Goal: Task Accomplishment & Management: Manage account settings

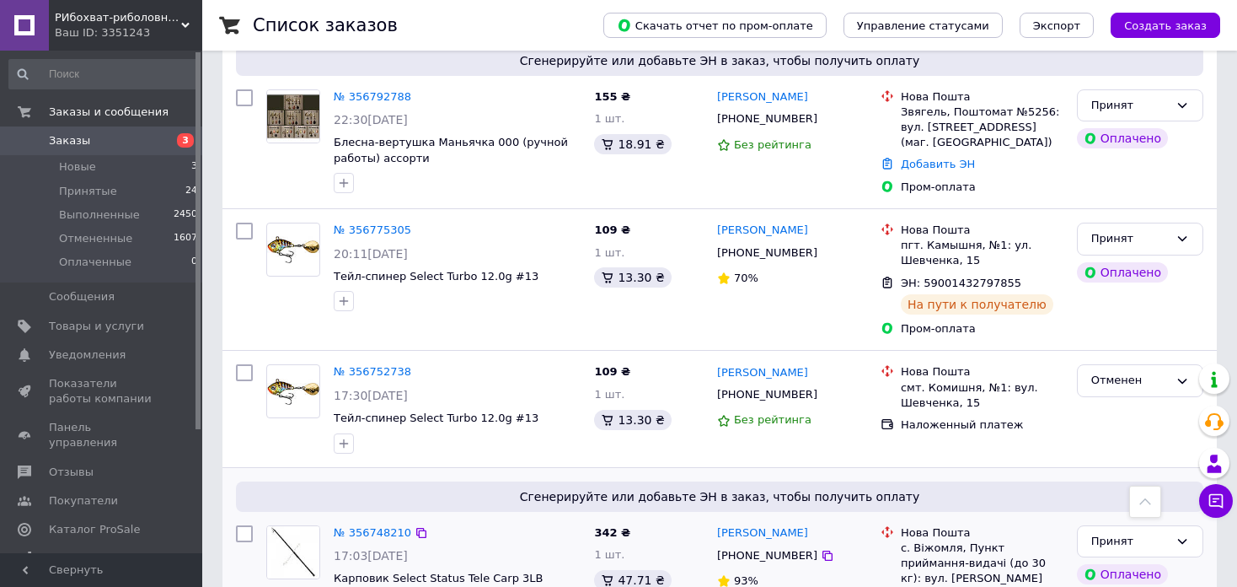
scroll to position [1854, 0]
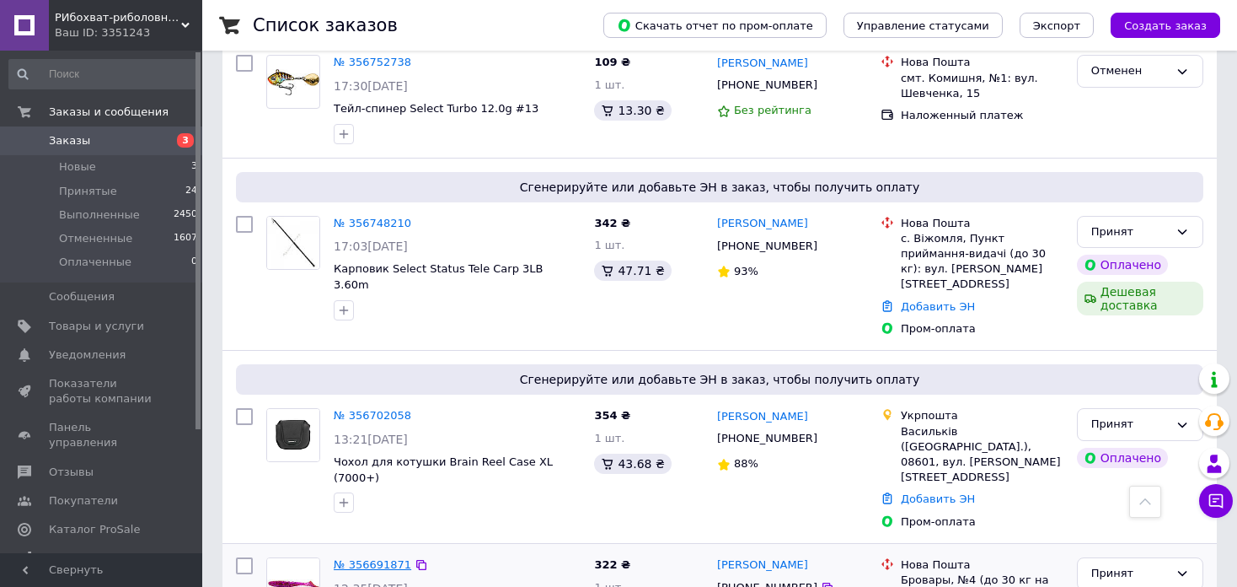
click at [377, 558] on link "№ 356691871" at bounding box center [373, 564] width 78 height 13
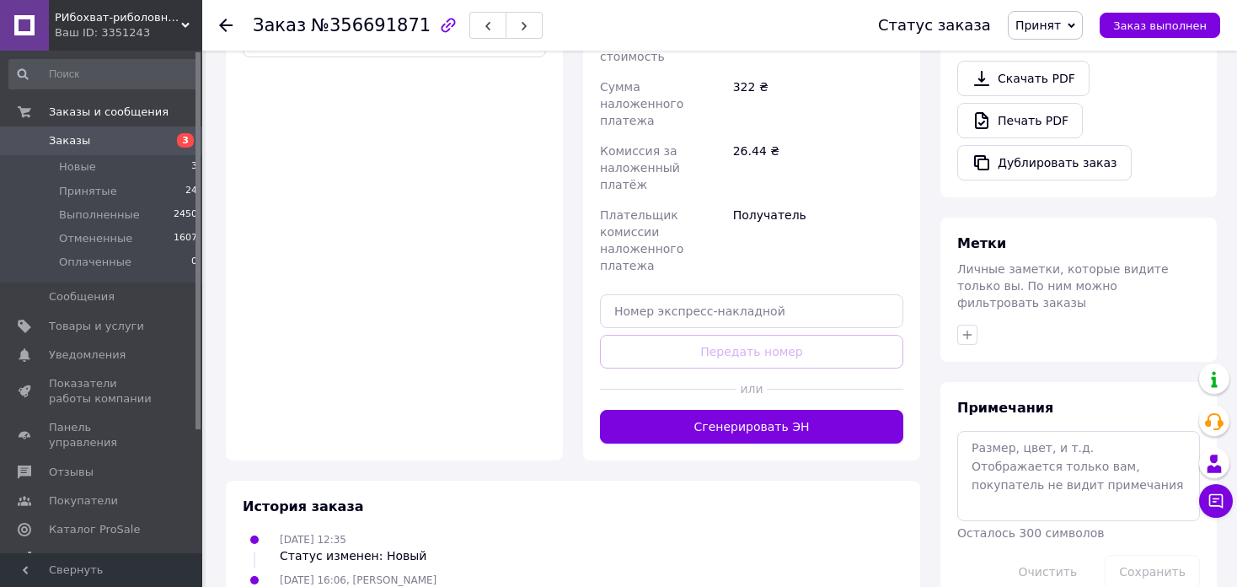
scroll to position [309, 0]
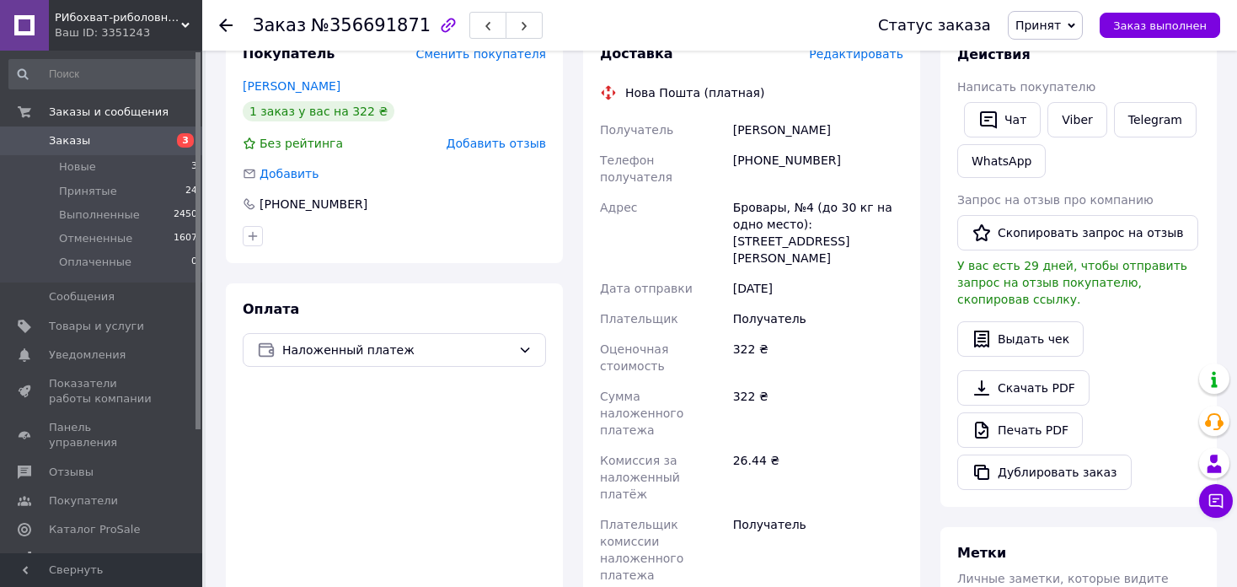
paste input "59001432895097"
type input "59001432895097"
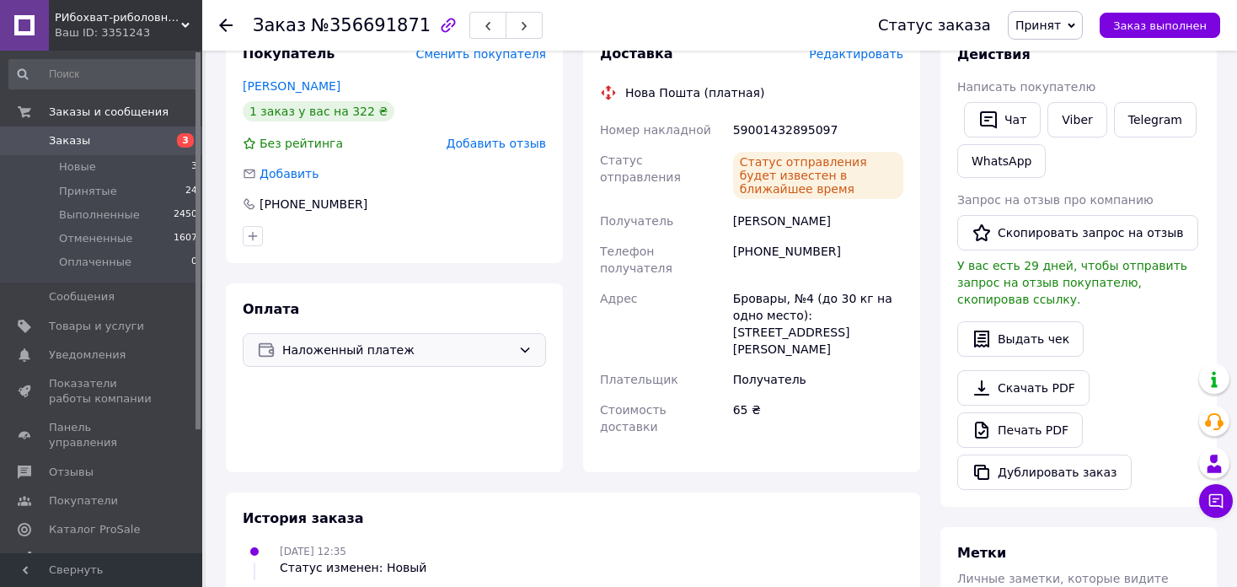
scroll to position [0, 0]
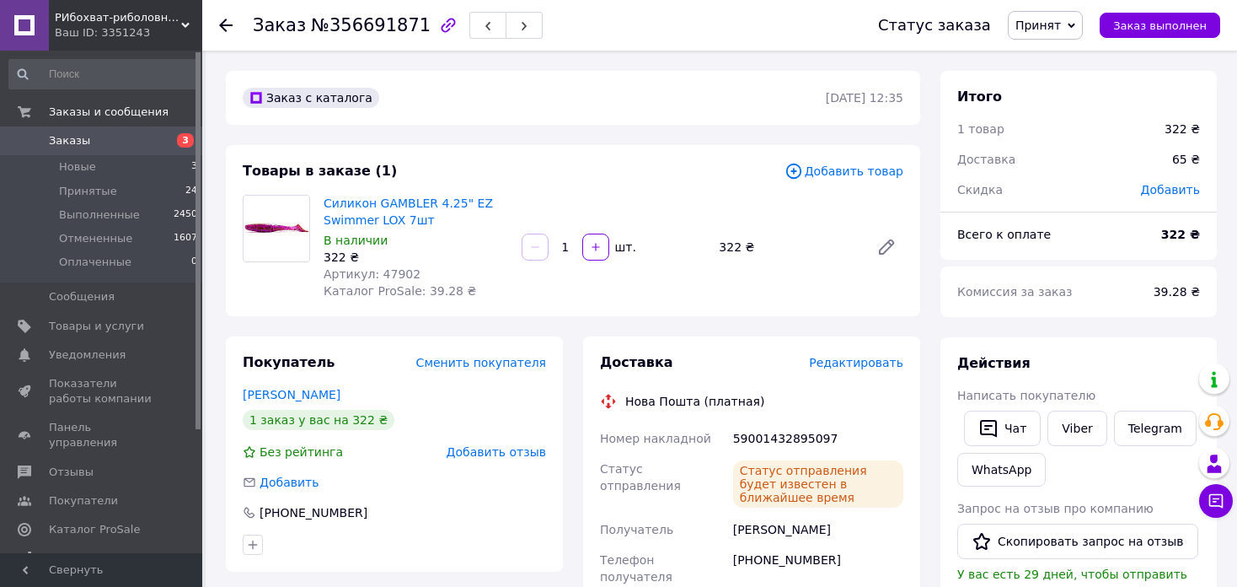
drag, startPoint x: 230, startPoint y: 23, endPoint x: 222, endPoint y: 3, distance: 21.9
click at [232, 24] on icon at bounding box center [225, 25] width 13 height 13
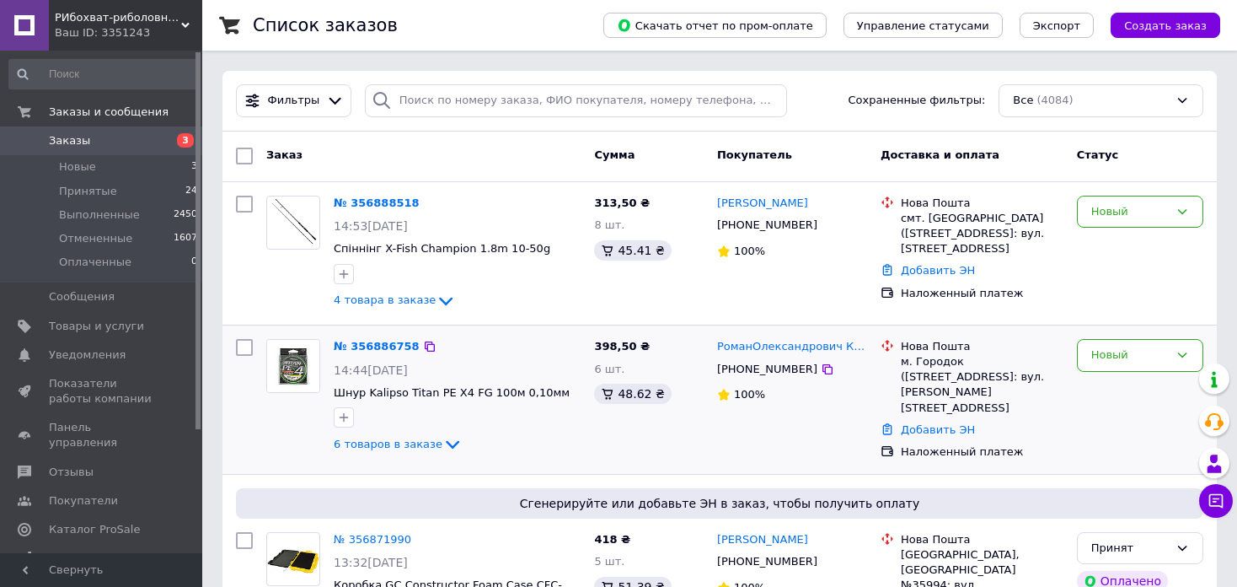
click at [364, 352] on div "№ 356886758" at bounding box center [376, 346] width 89 height 19
click at [360, 345] on link "№ 356886758" at bounding box center [377, 346] width 86 height 13
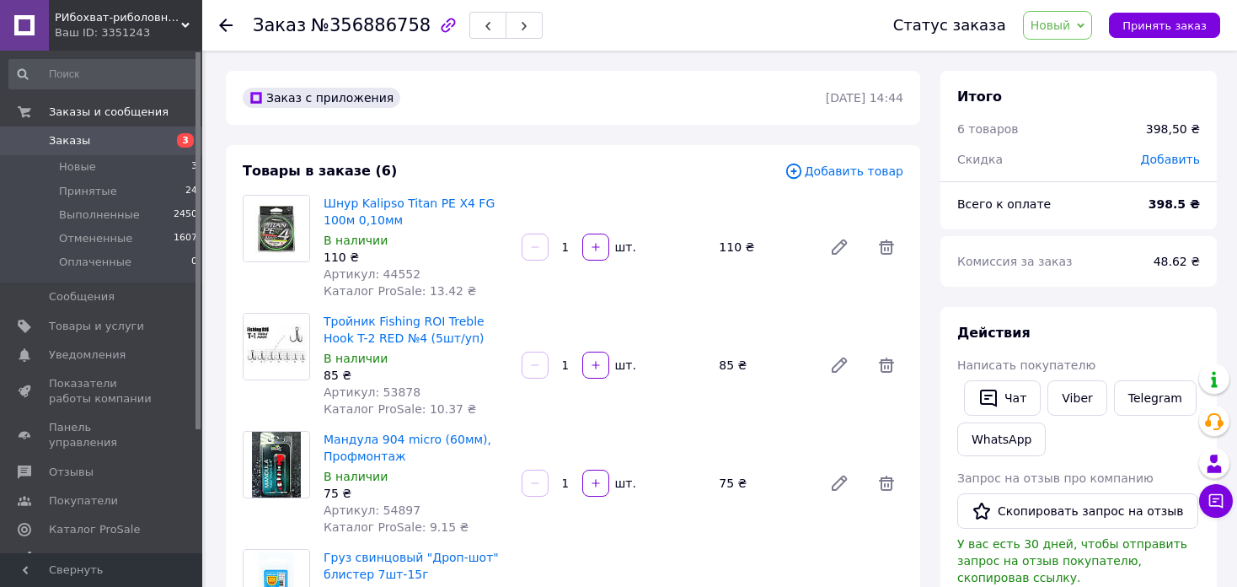
click at [1085, 27] on icon at bounding box center [1081, 26] width 8 height 8
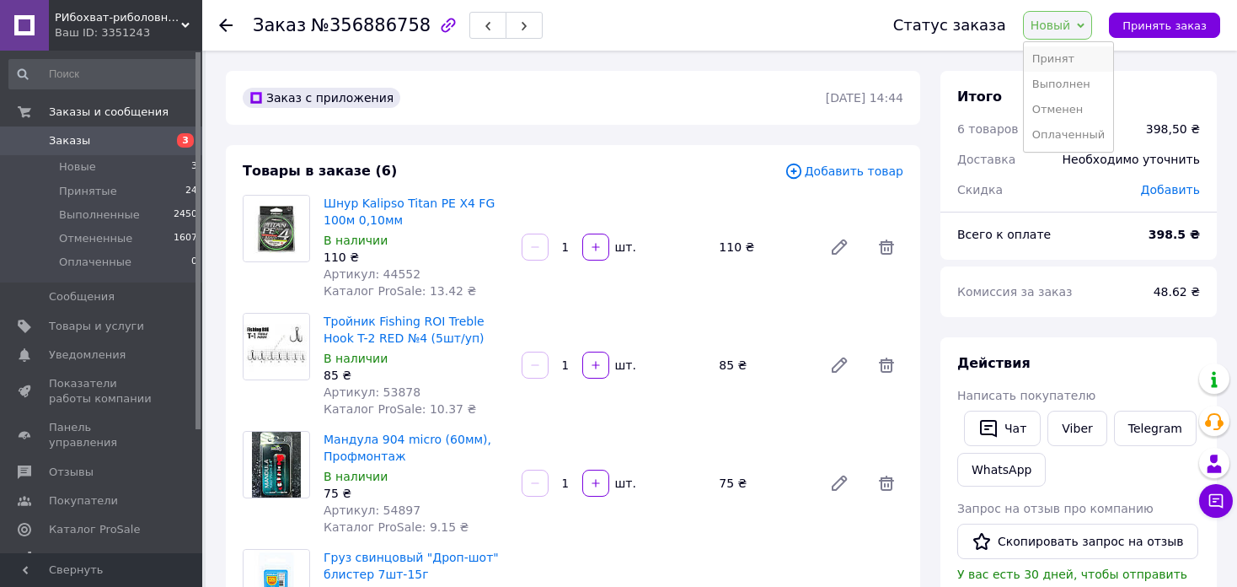
click at [1066, 65] on li "Принят" at bounding box center [1068, 58] width 89 height 25
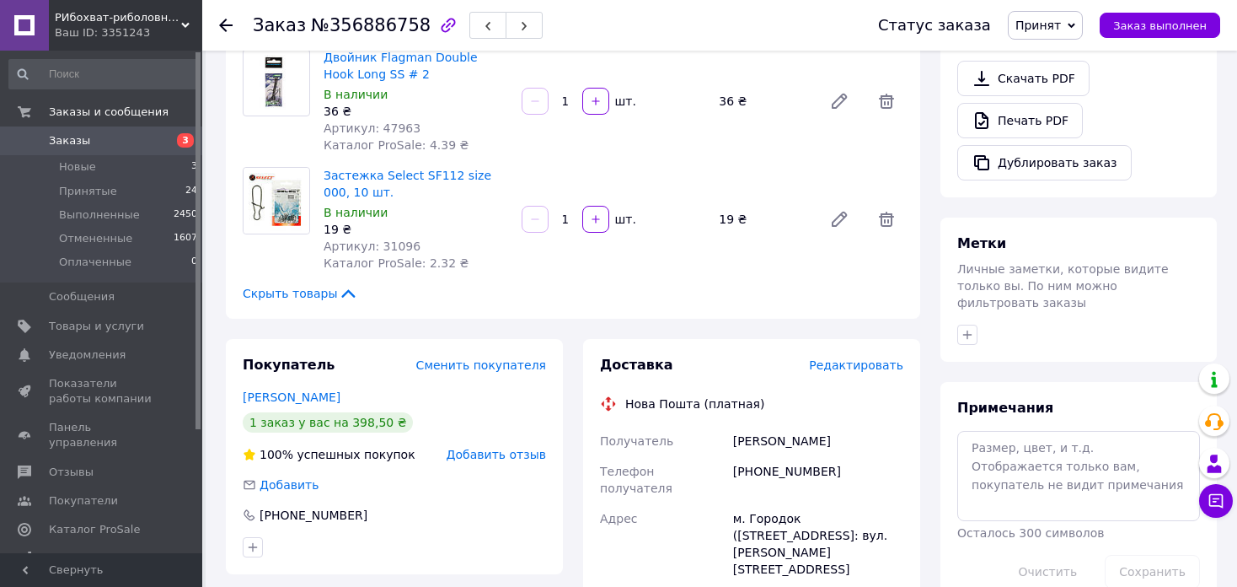
scroll to position [927, 0]
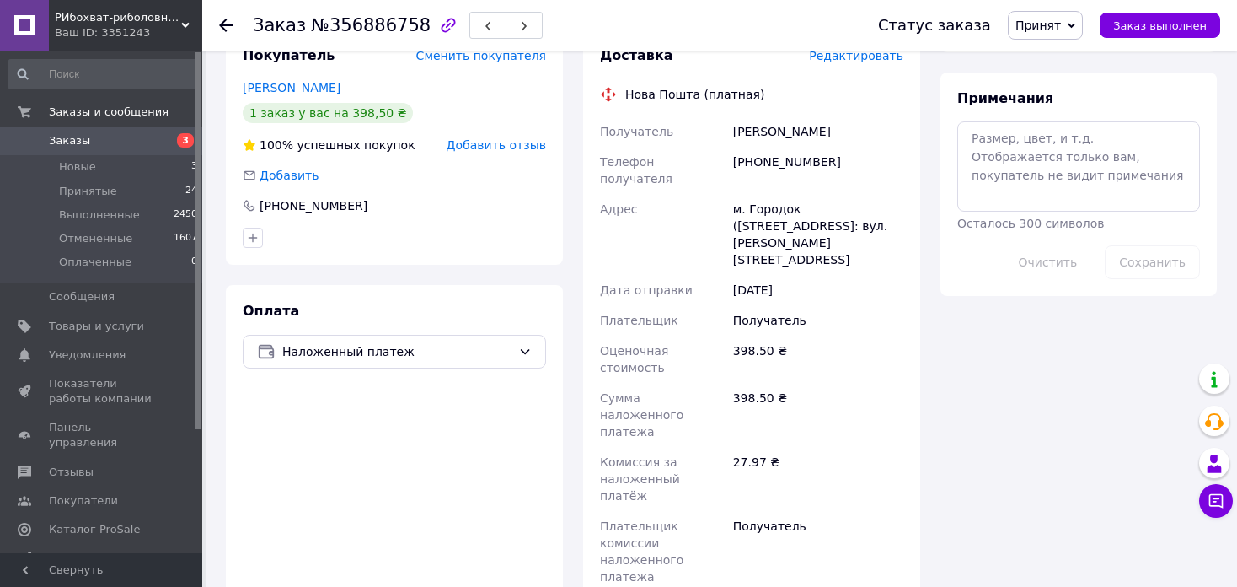
paste input "[CREDIT_CARD_NUMBER]"
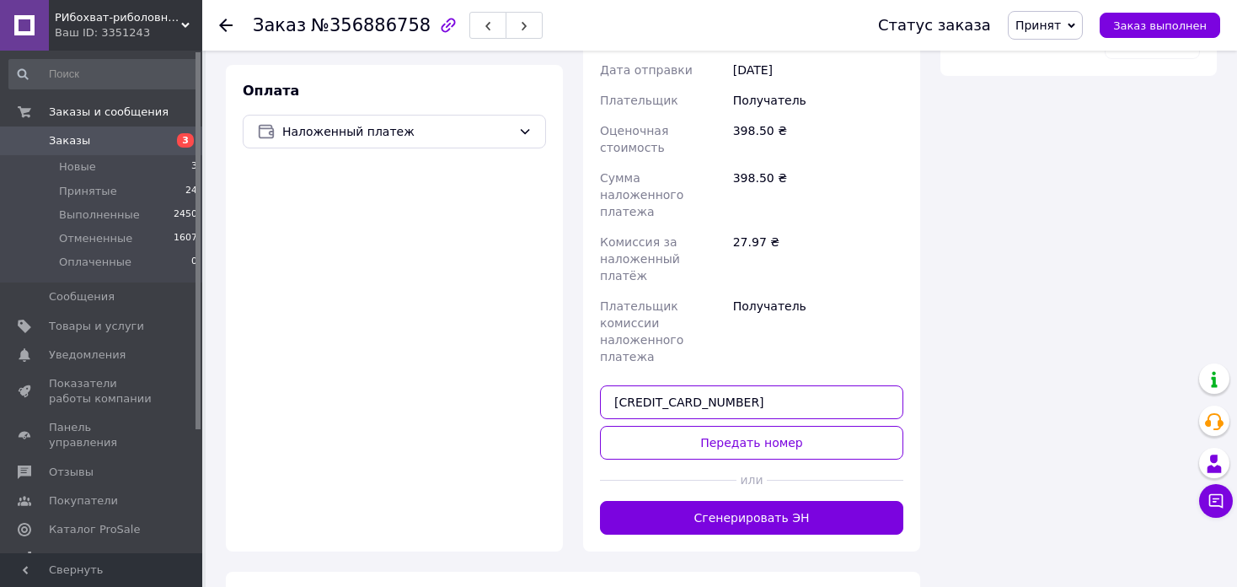
scroll to position [1157, 0]
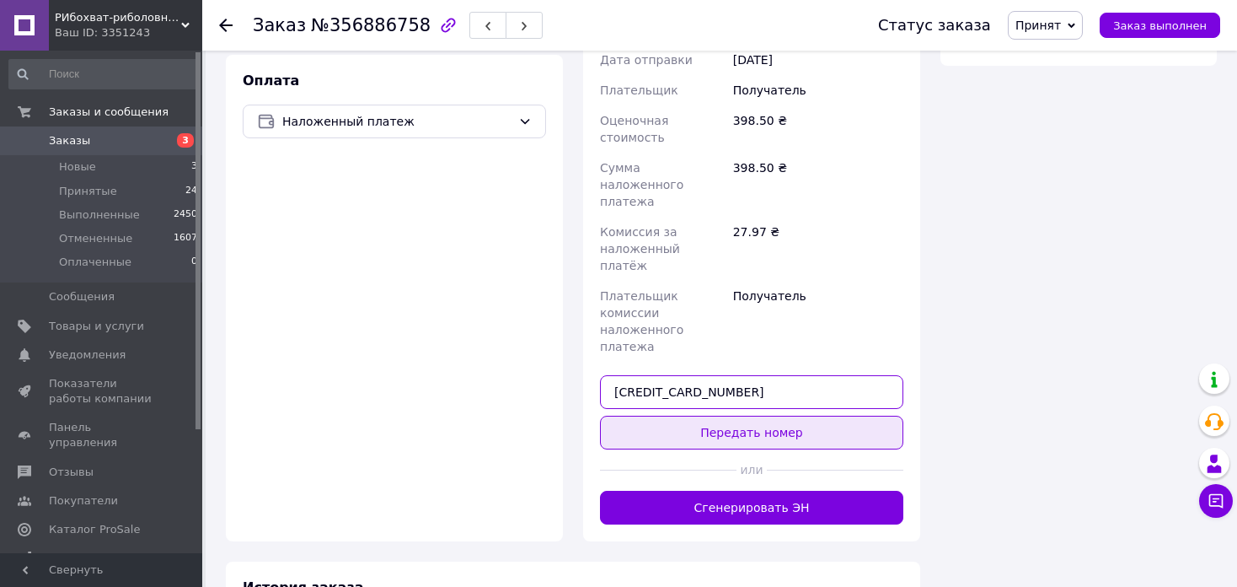
type input "[CREDIT_CARD_NUMBER]"
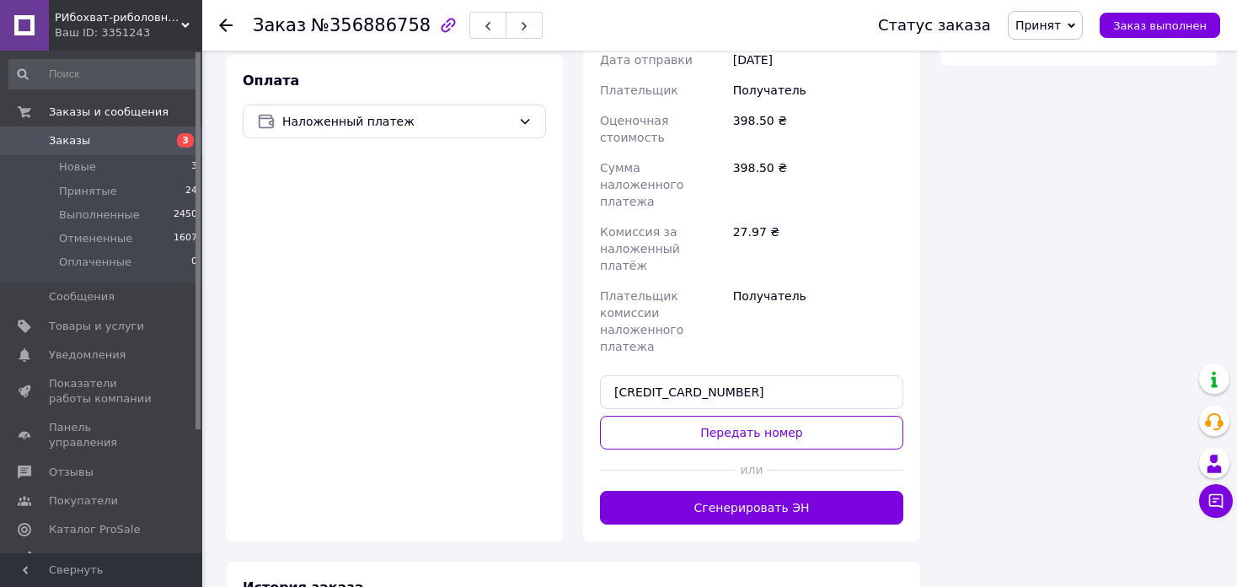
click at [748, 416] on button "Передать номер" at bounding box center [751, 433] width 303 height 34
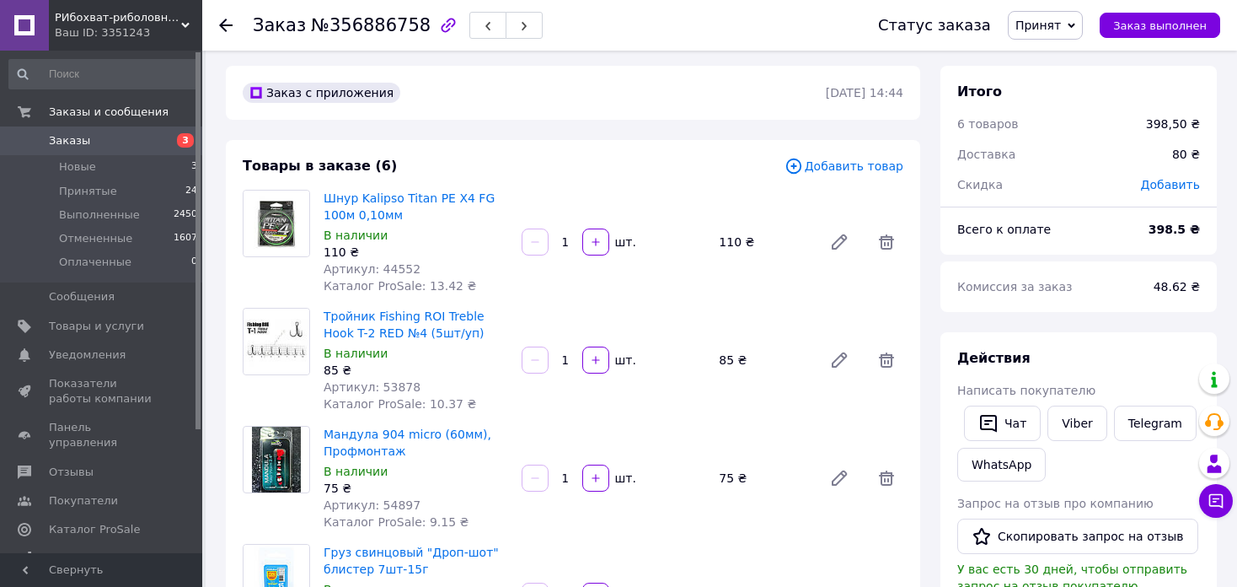
scroll to position [0, 0]
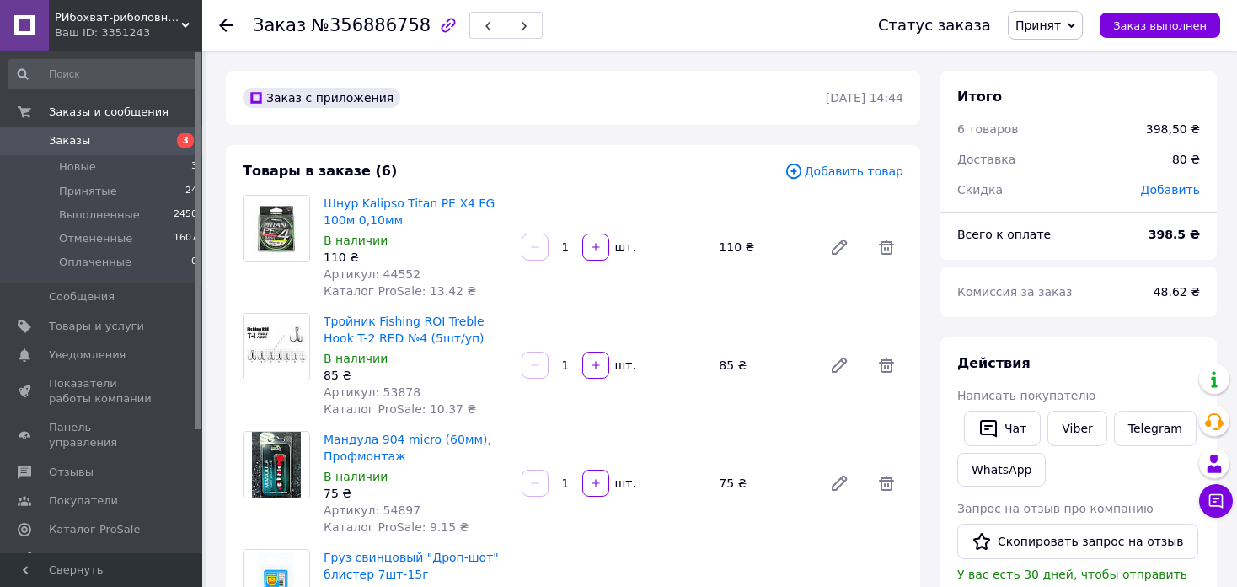
click at [231, 23] on icon at bounding box center [225, 25] width 13 height 13
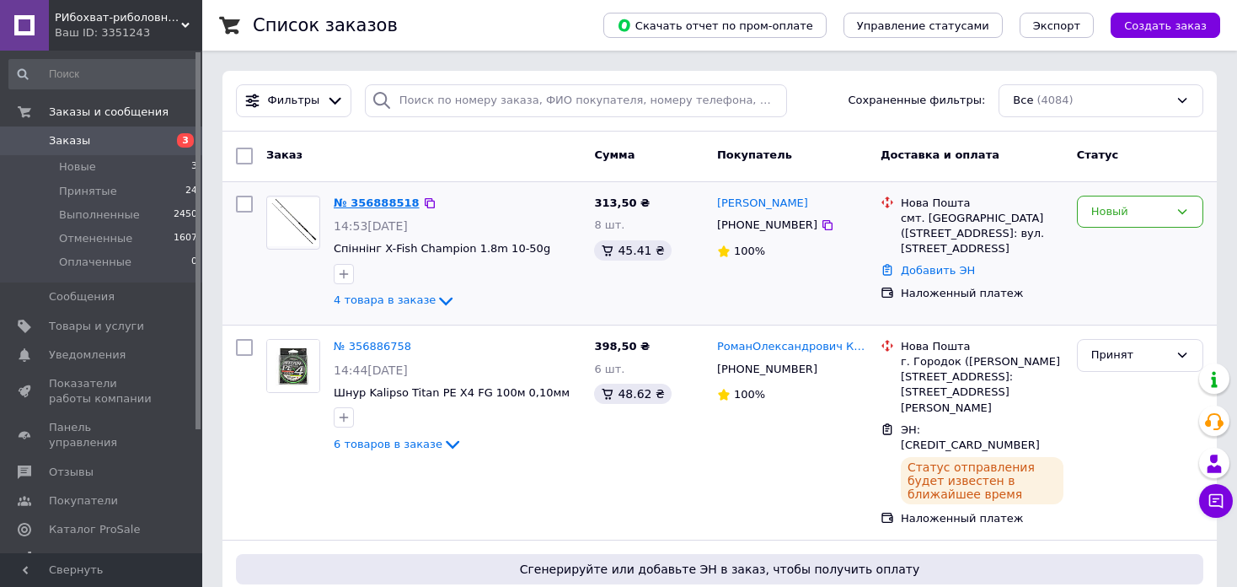
click at [387, 200] on link "№ 356888518" at bounding box center [377, 202] width 86 height 13
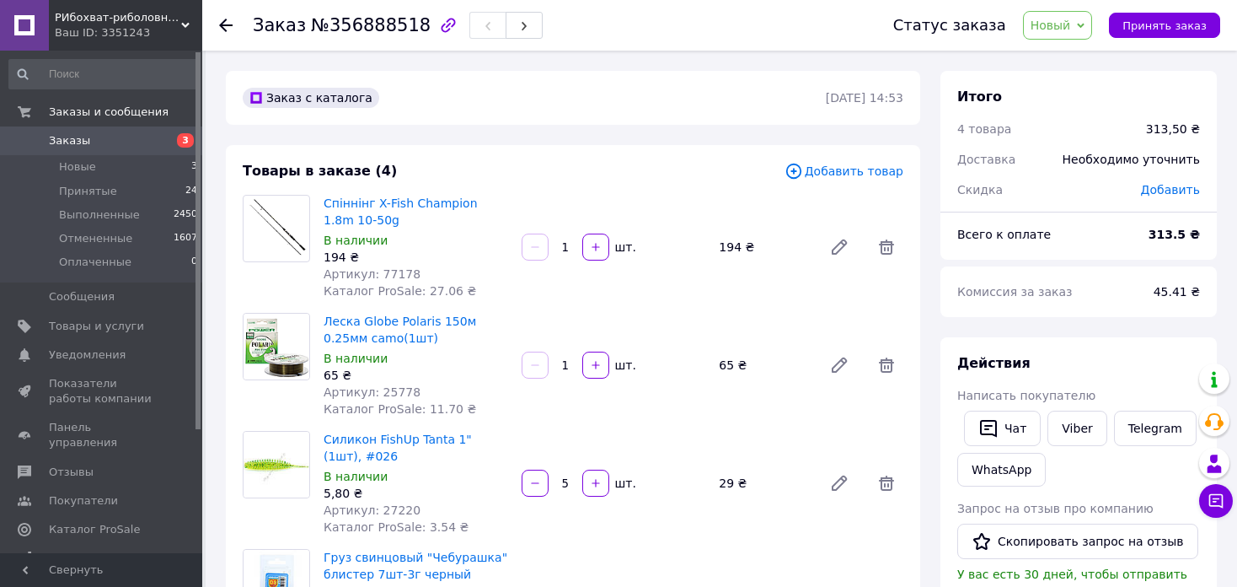
click at [1085, 24] on icon at bounding box center [1081, 26] width 8 height 8
click at [1082, 62] on li "Принят" at bounding box center [1068, 58] width 89 height 25
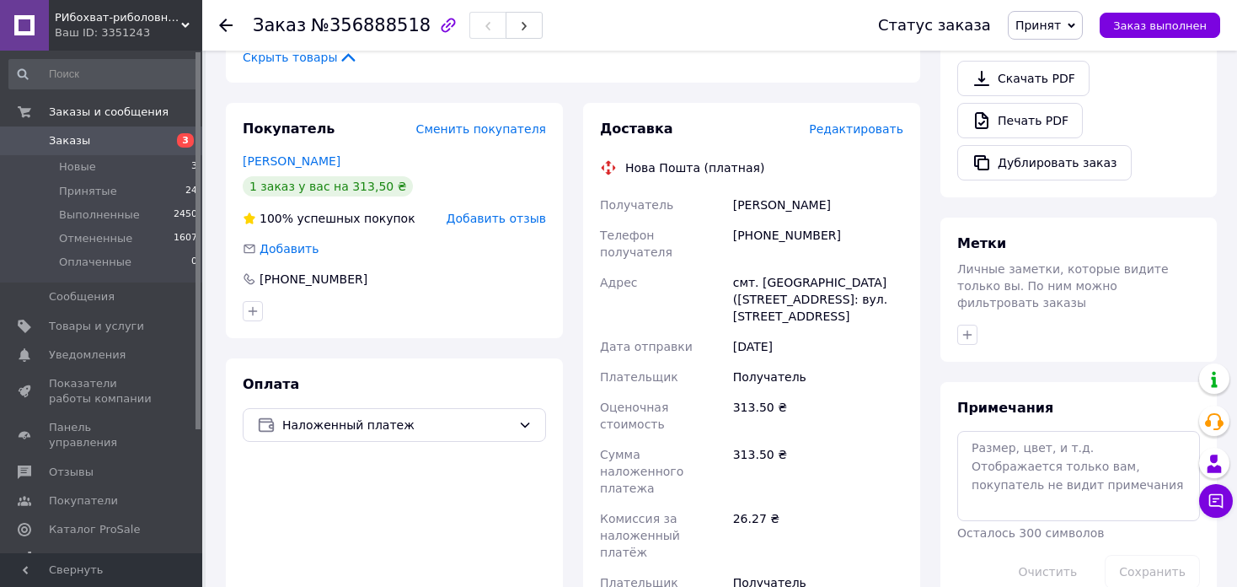
scroll to position [921, 0]
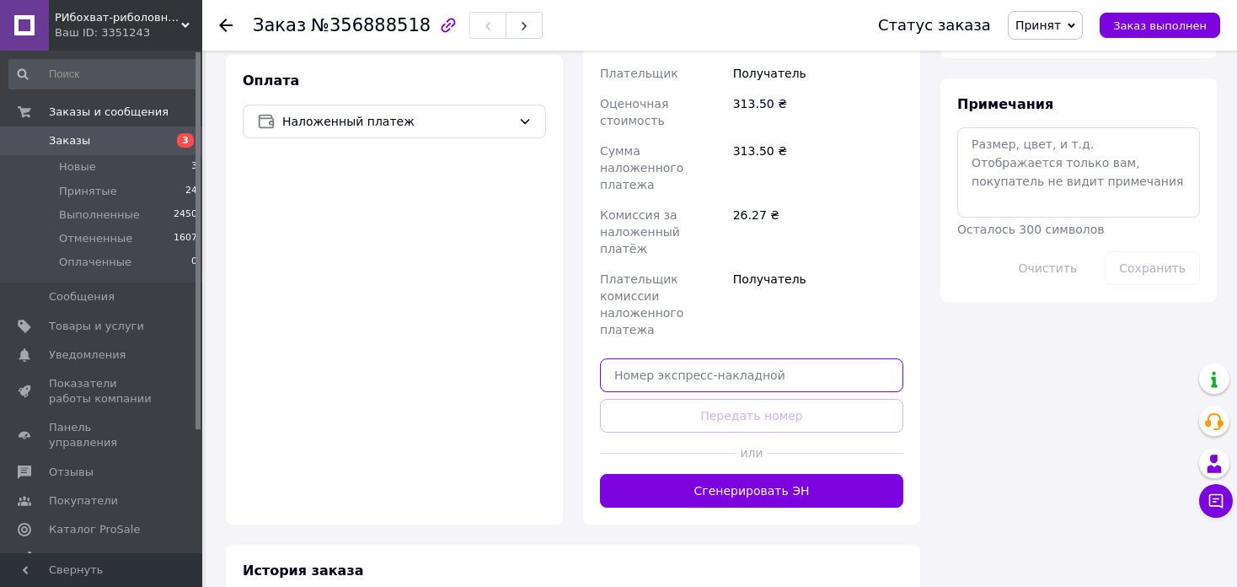
click at [710, 358] on input "text" at bounding box center [751, 375] width 303 height 34
paste input "[CREDIT_CARD_NUMBER]"
type input "[CREDIT_CARD_NUMBER]"
click at [760, 399] on button "Передать номер" at bounding box center [751, 416] width 303 height 34
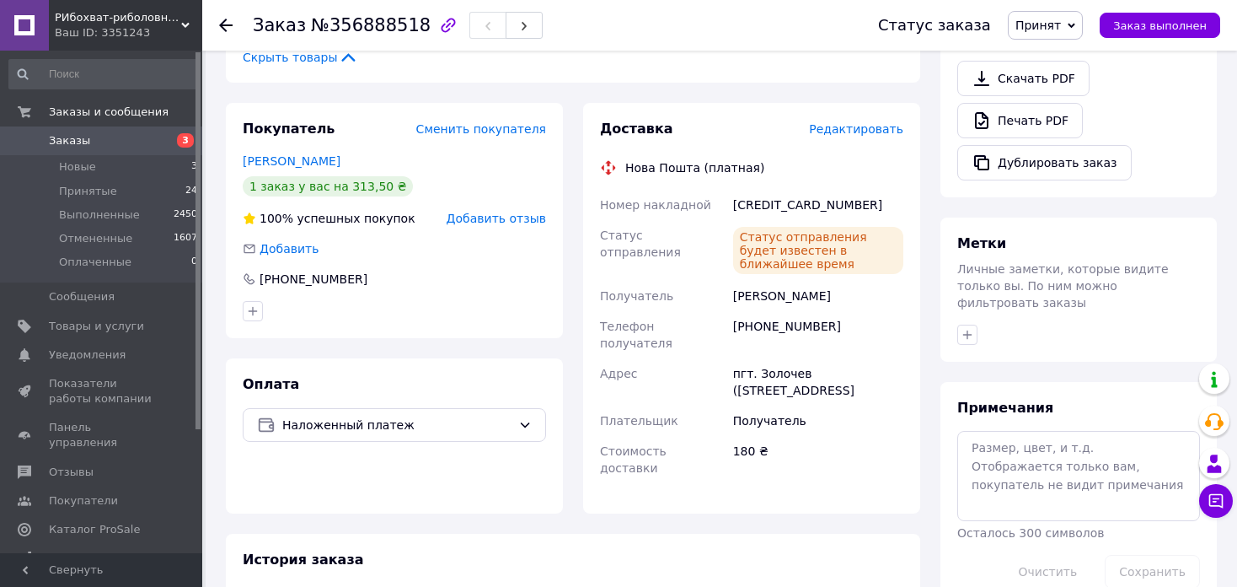
scroll to position [0, 0]
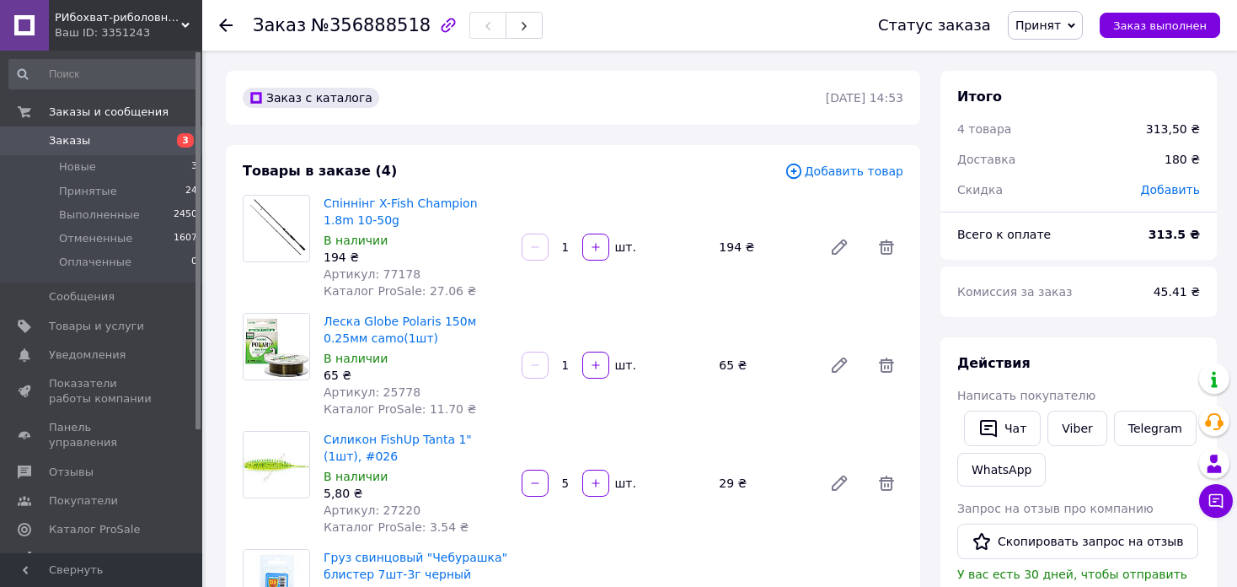
click at [222, 19] on icon at bounding box center [225, 25] width 13 height 13
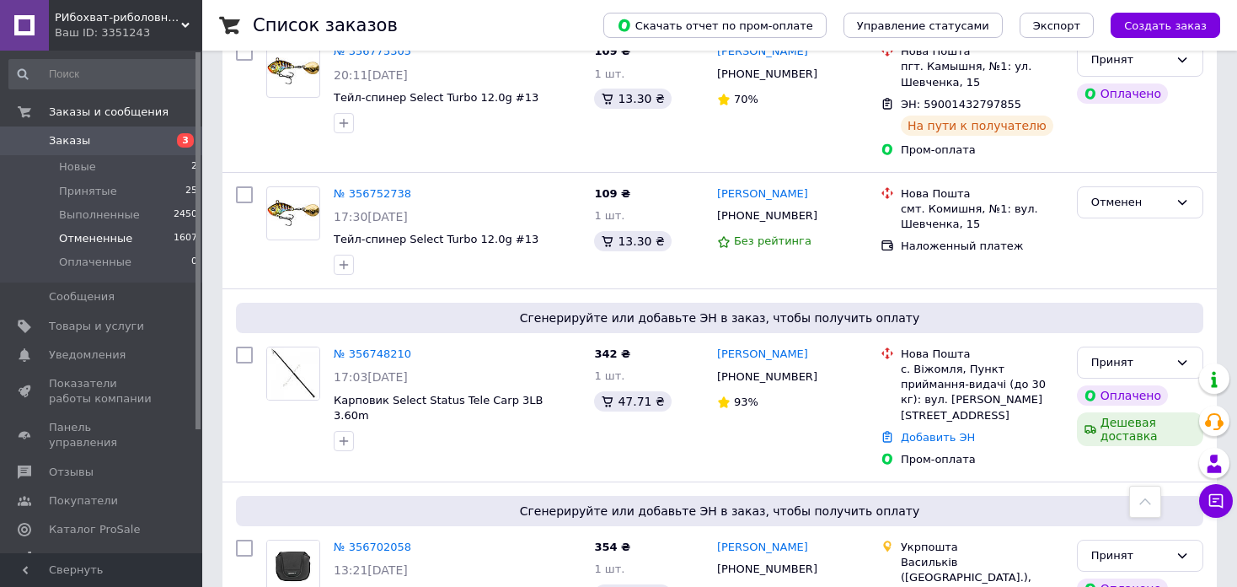
scroll to position [1158, 0]
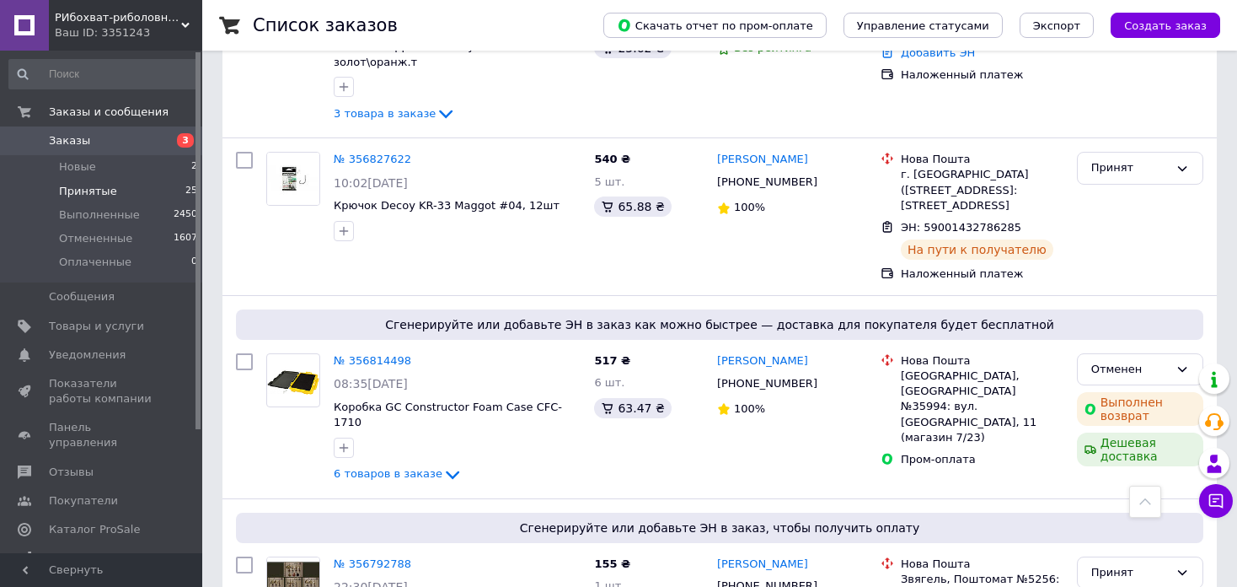
click at [88, 191] on span "Принятые" at bounding box center [88, 191] width 58 height 15
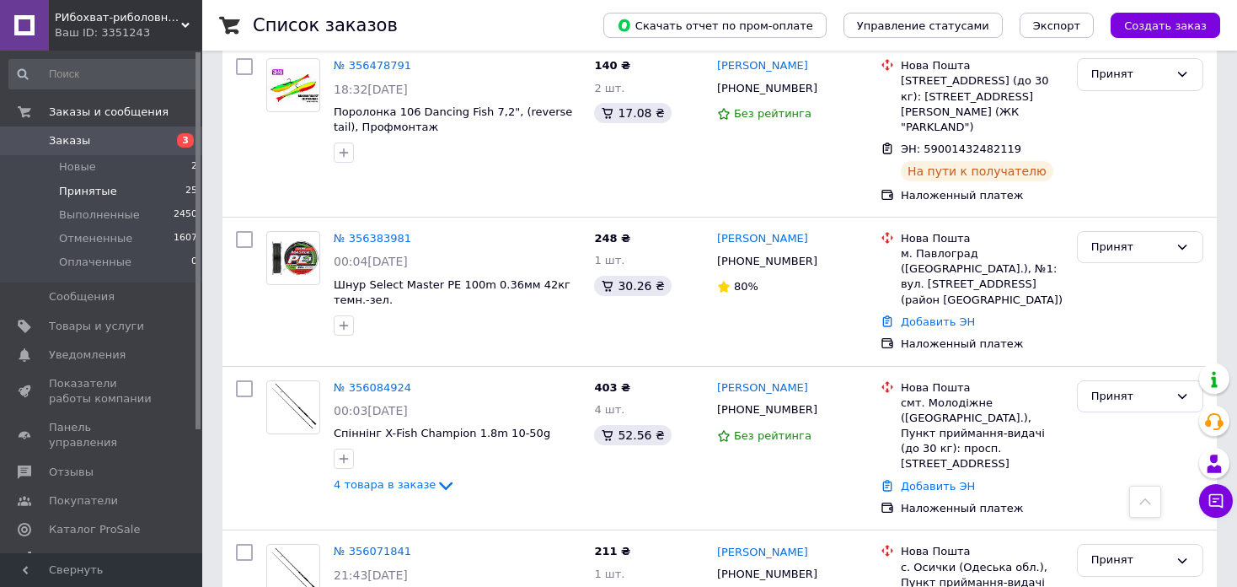
scroll to position [2164, 0]
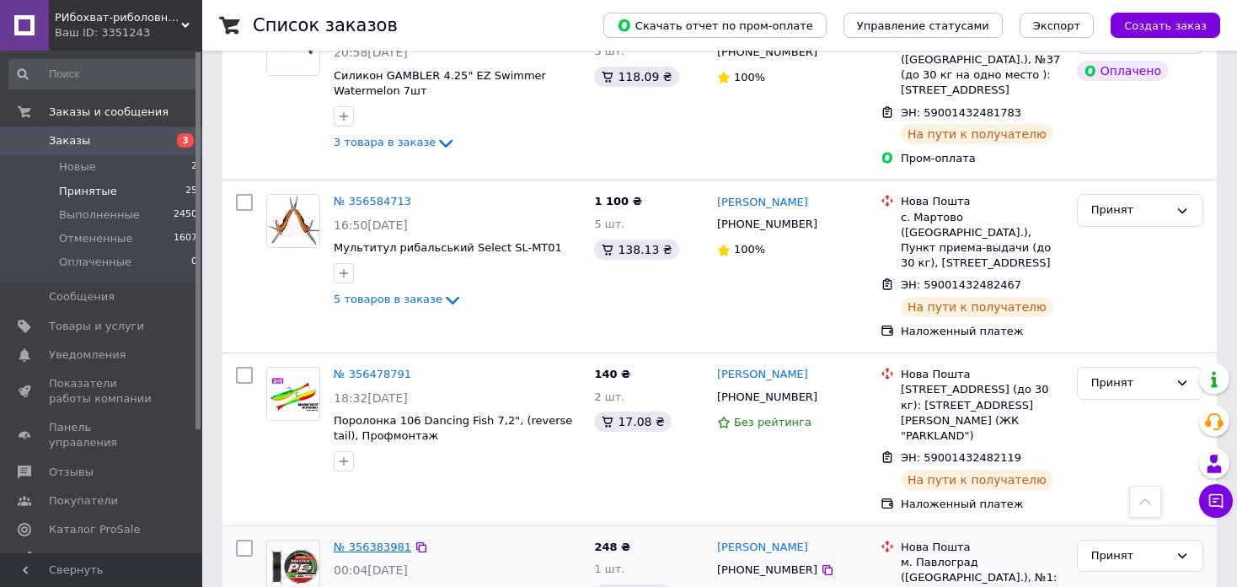
click at [346, 540] on link "№ 356383981" at bounding box center [373, 546] width 78 height 13
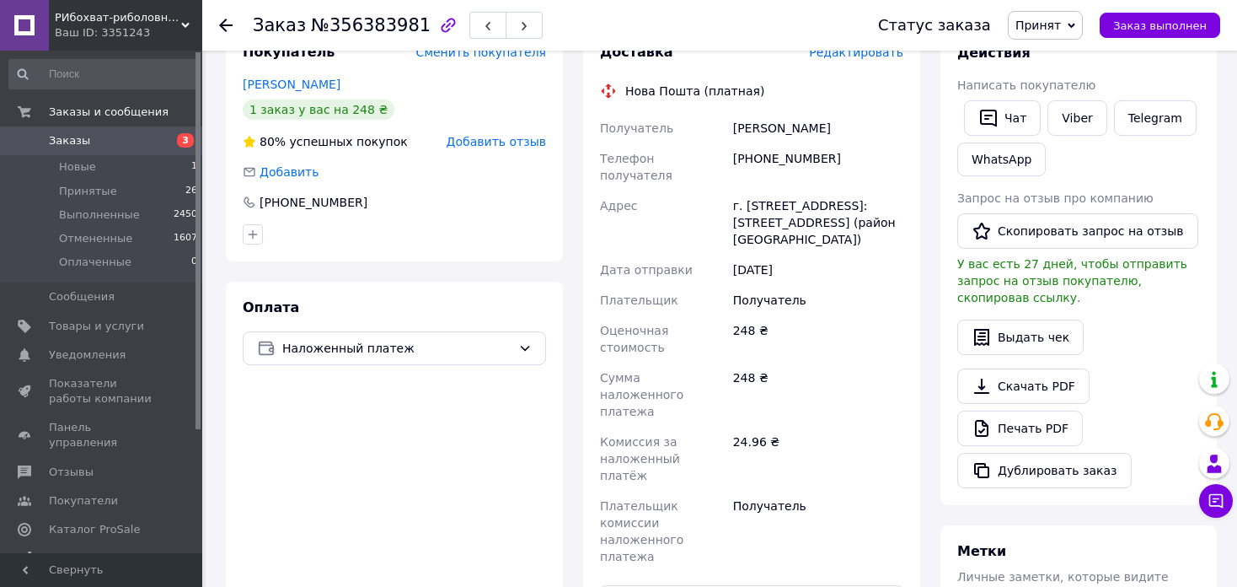
scroll to position [620, 0]
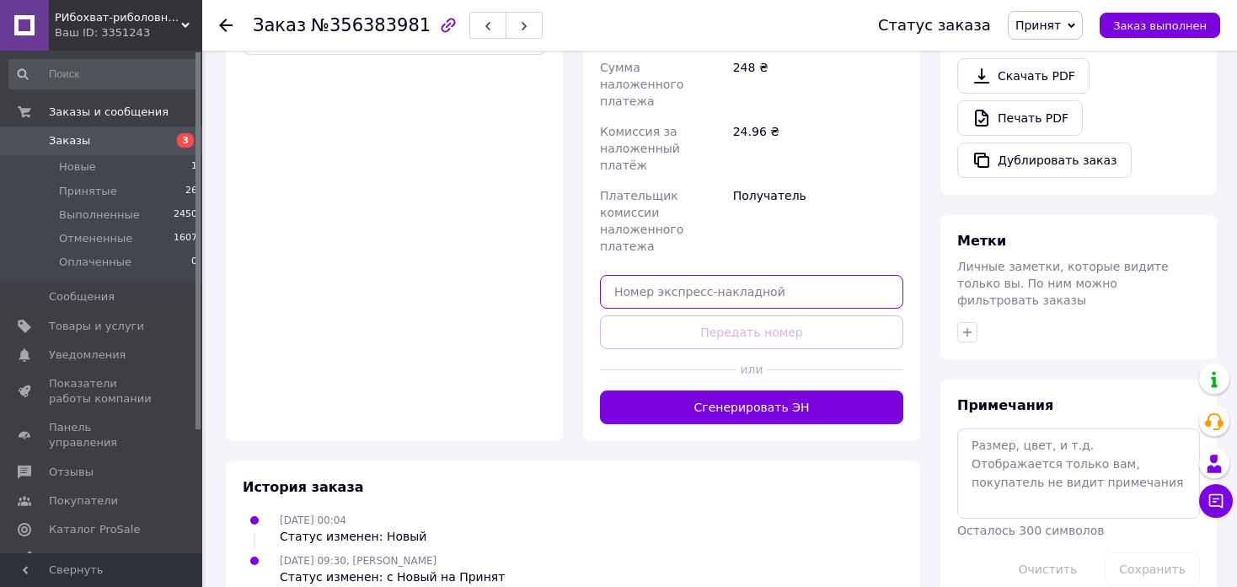
click at [652, 275] on input "text" at bounding box center [751, 292] width 303 height 34
paste input "59001432799114"
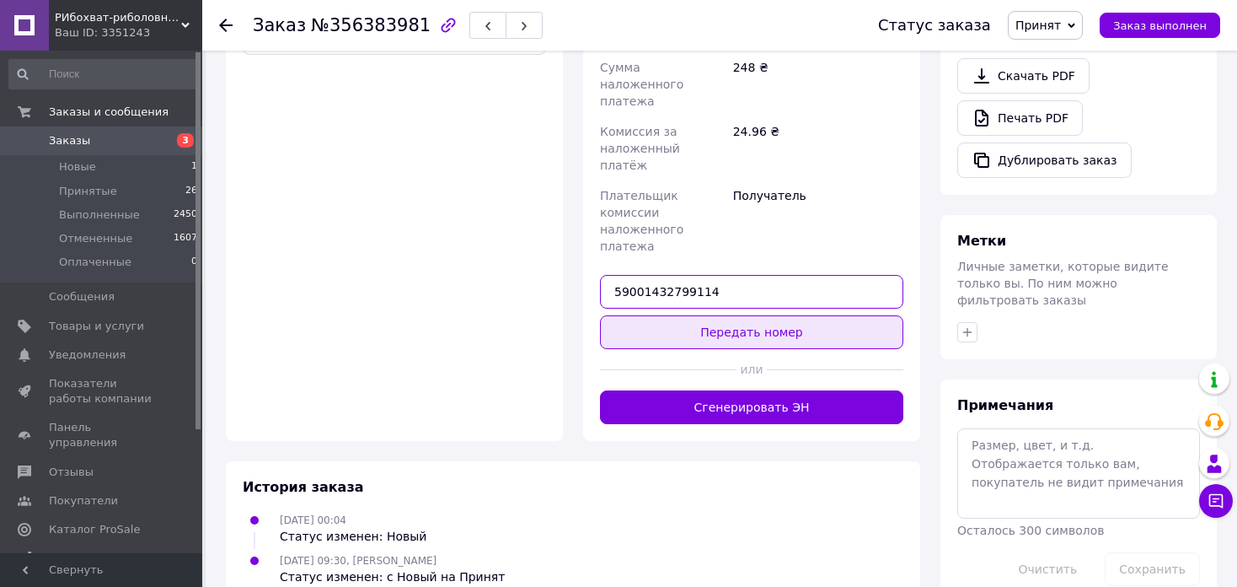
type input "59001432799114"
click at [711, 315] on button "Передать номер" at bounding box center [751, 332] width 303 height 34
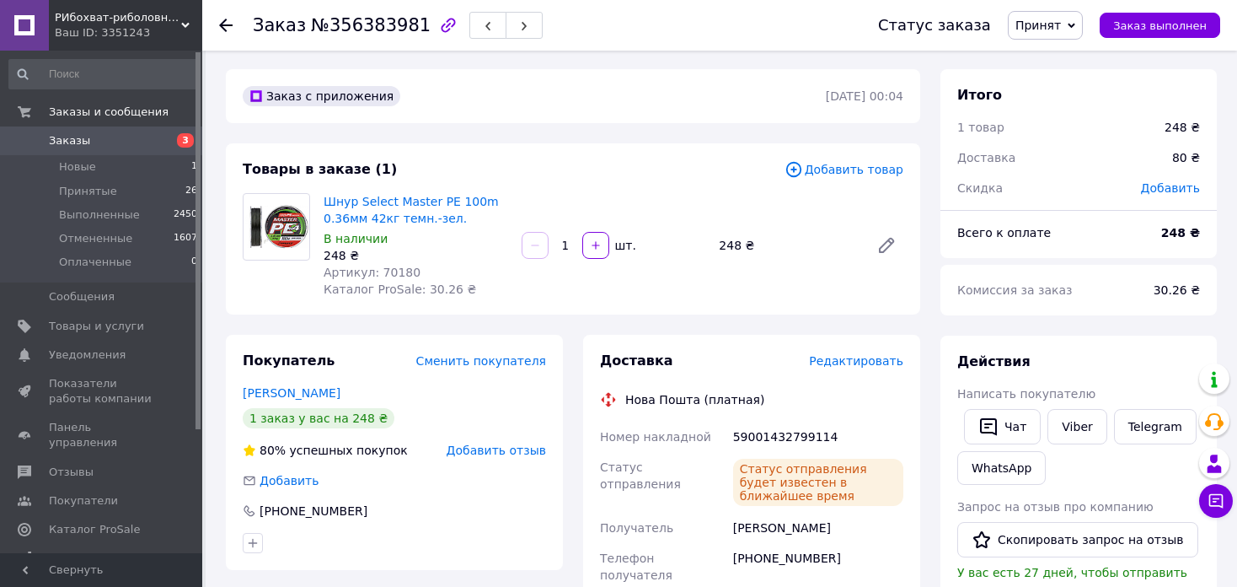
scroll to position [0, 0]
click at [224, 22] on icon at bounding box center [225, 25] width 13 height 13
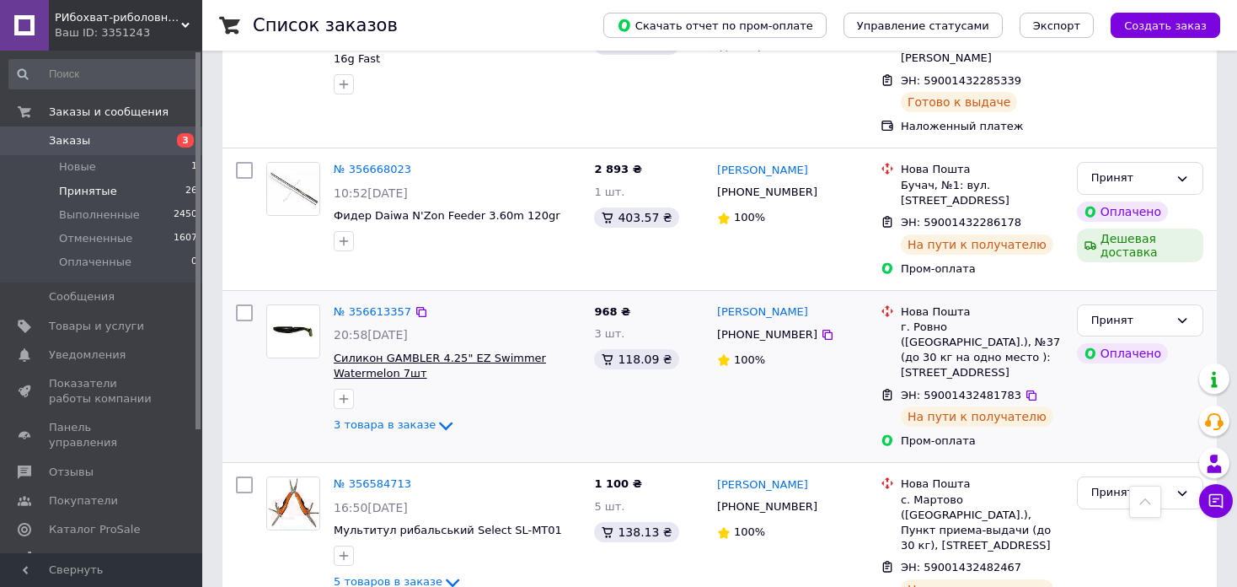
scroll to position [2163, 0]
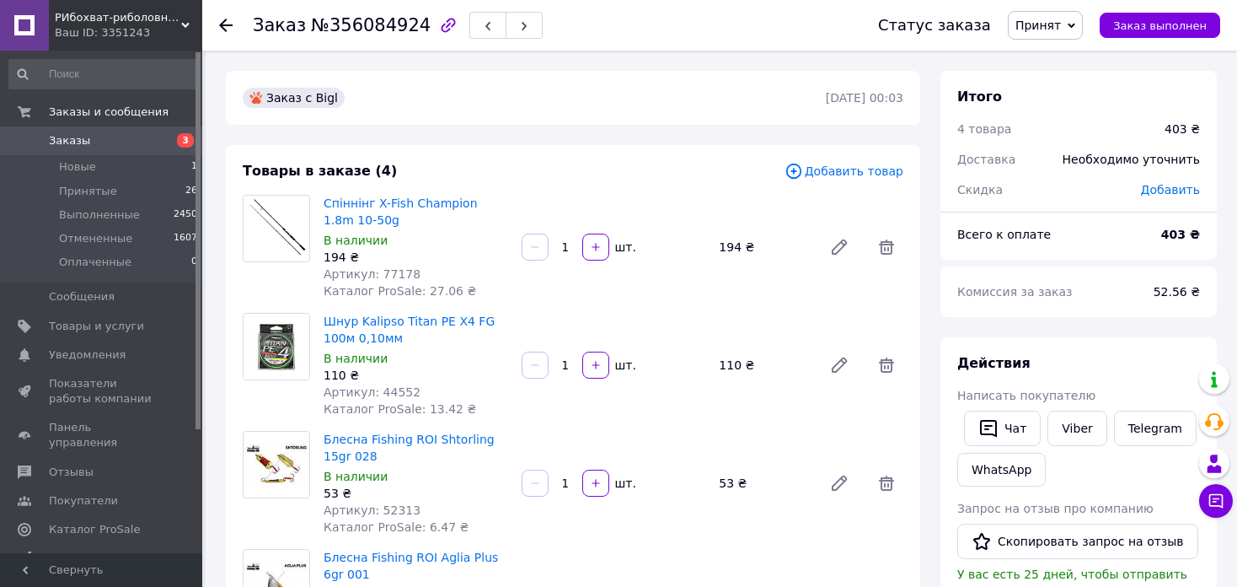
click at [1082, 34] on span "Принят" at bounding box center [1045, 25] width 75 height 29
click at [1060, 82] on li "Отменен" at bounding box center [1053, 84] width 89 height 25
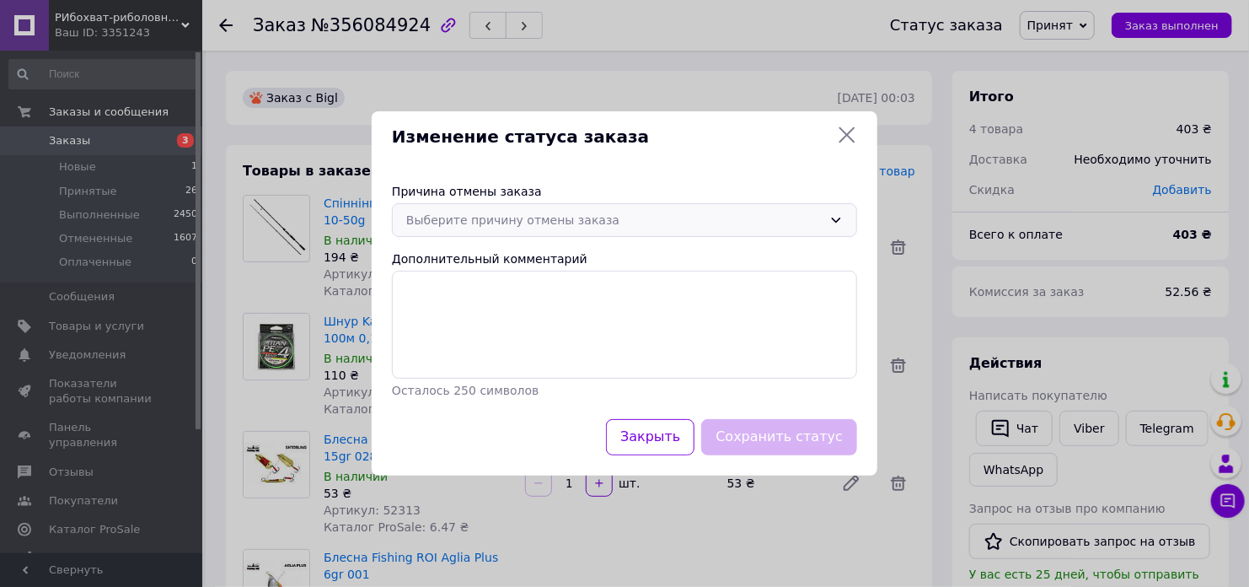
click at [835, 219] on icon at bounding box center [835, 219] width 13 height 13
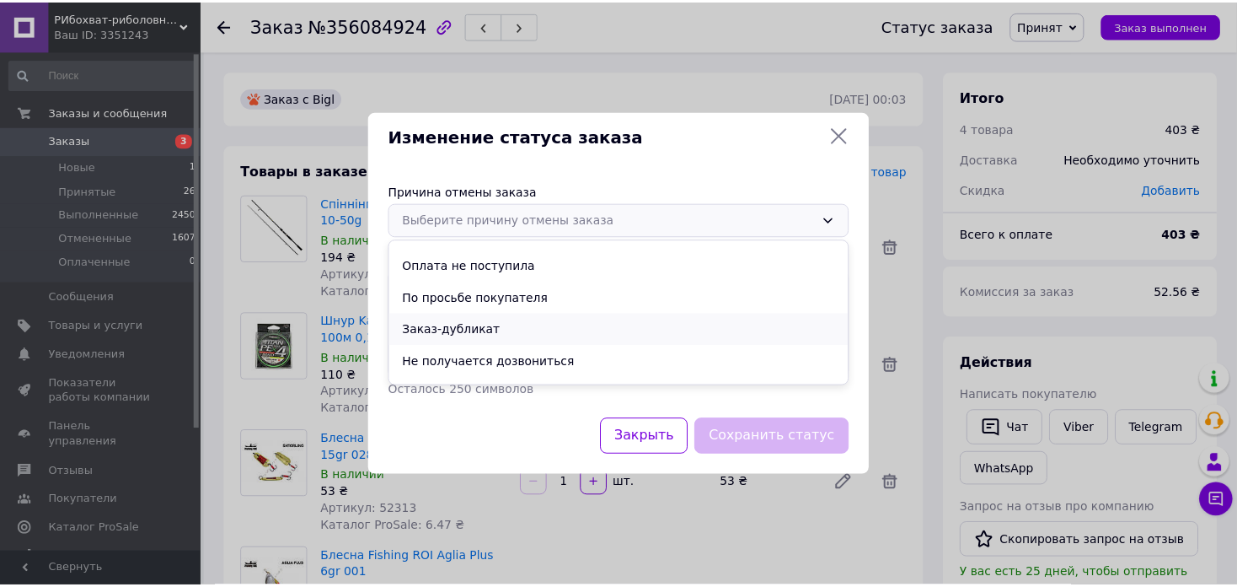
scroll to position [78, 0]
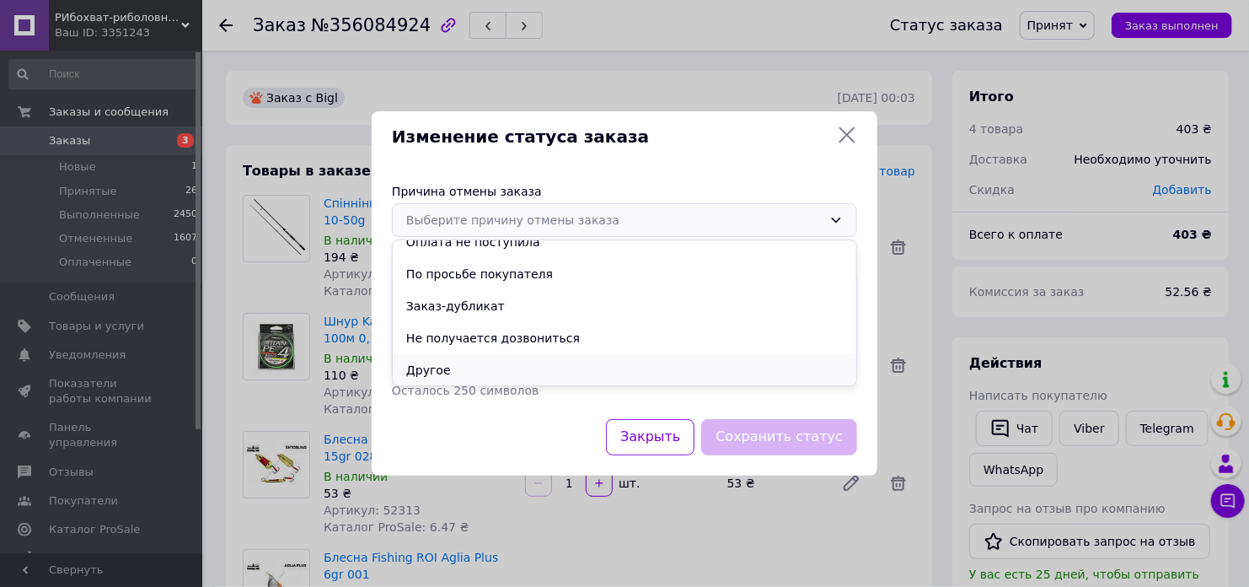
click at [458, 372] on li "Другое" at bounding box center [625, 370] width 464 height 32
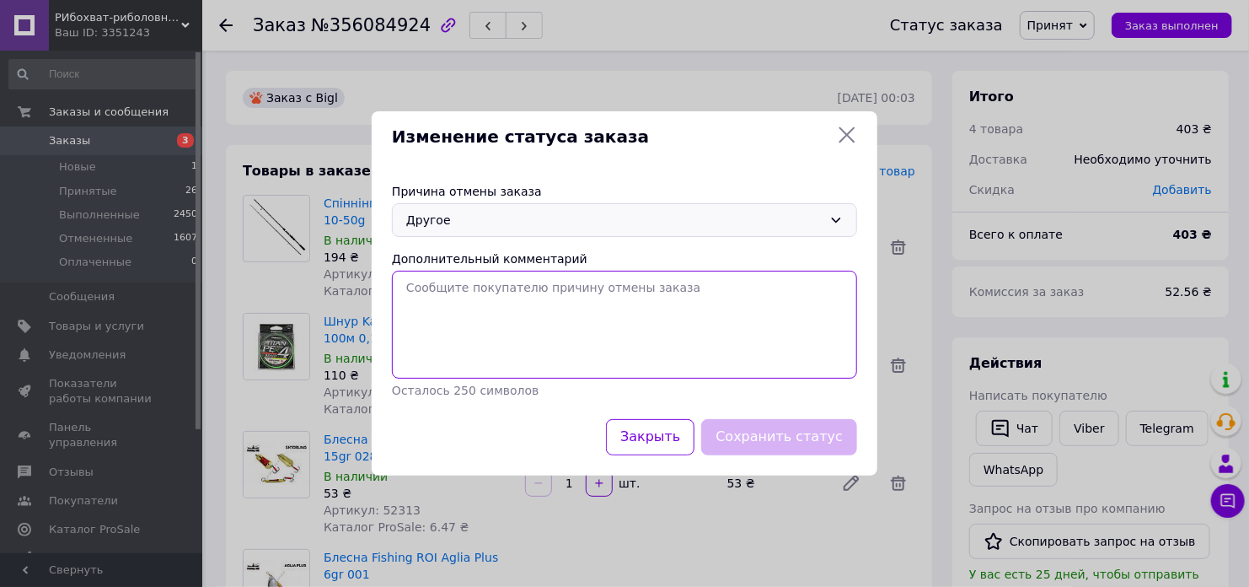
click at [445, 319] on textarea "Дополнительный комментарий" at bounding box center [624, 325] width 465 height 108
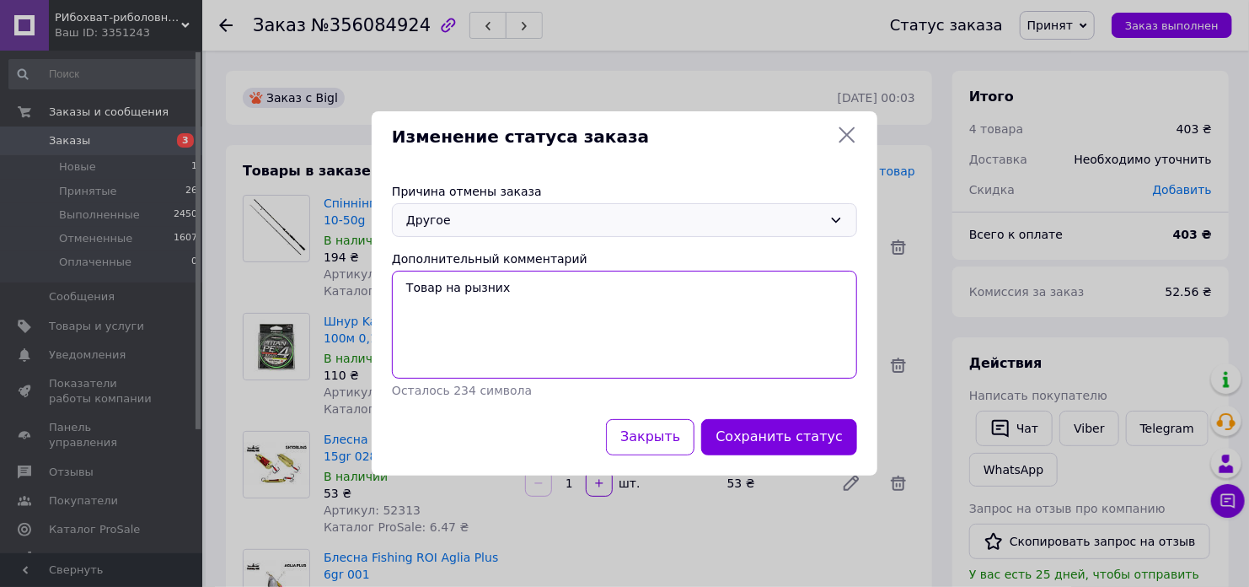
click at [467, 293] on textarea "Товар на рызних" at bounding box center [624, 325] width 465 height 108
click at [505, 283] on textarea "Товар на різних" at bounding box center [624, 325] width 465 height 108
type textarea "Товар на різних магазинах"
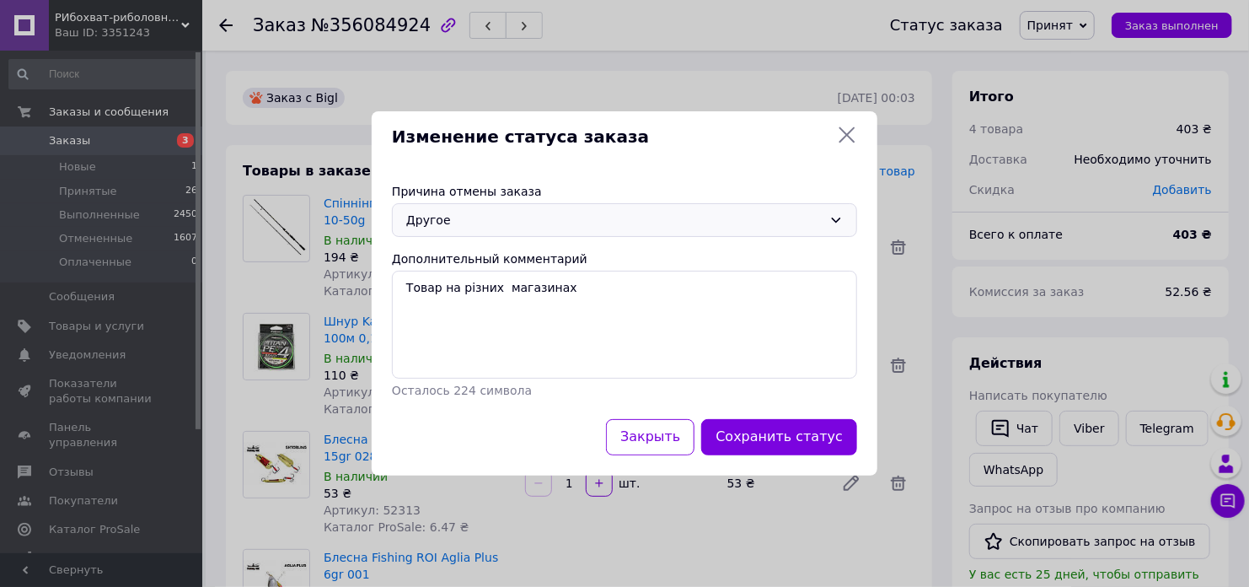
click at [761, 436] on button "Сохранить статус" at bounding box center [779, 437] width 156 height 36
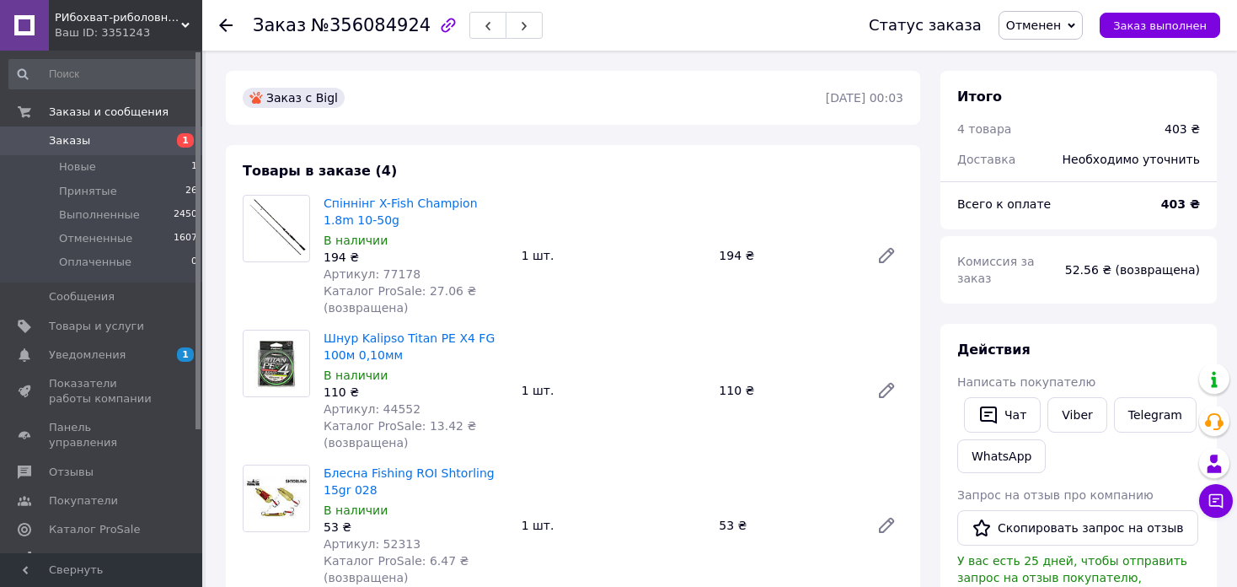
click at [226, 23] on icon at bounding box center [225, 25] width 13 height 13
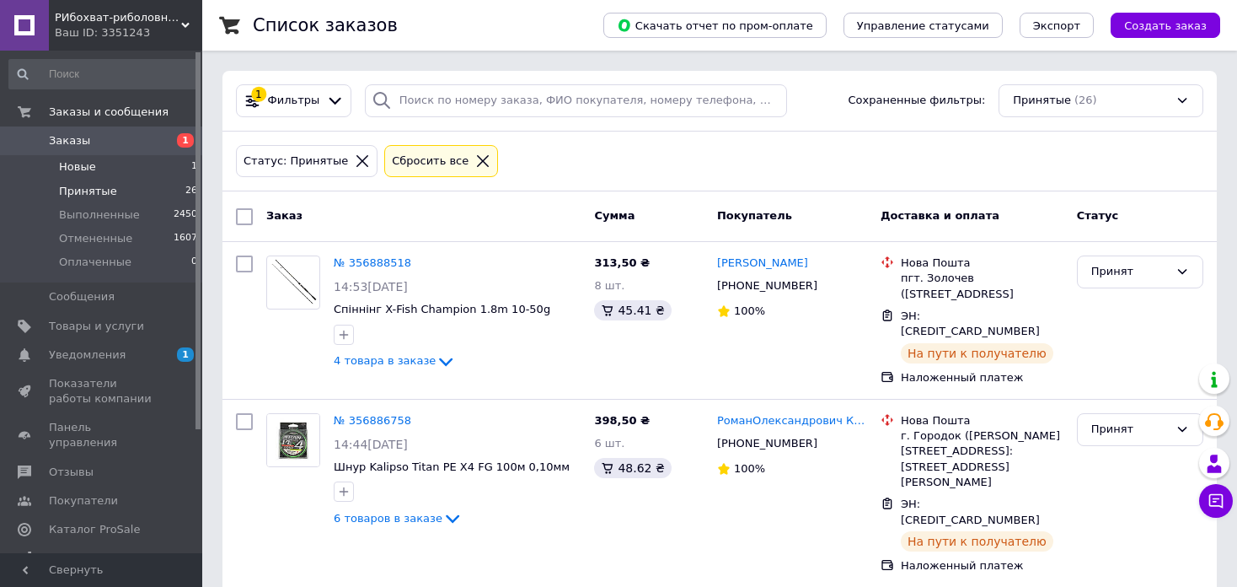
click at [83, 168] on span "Новые" at bounding box center [77, 166] width 37 height 15
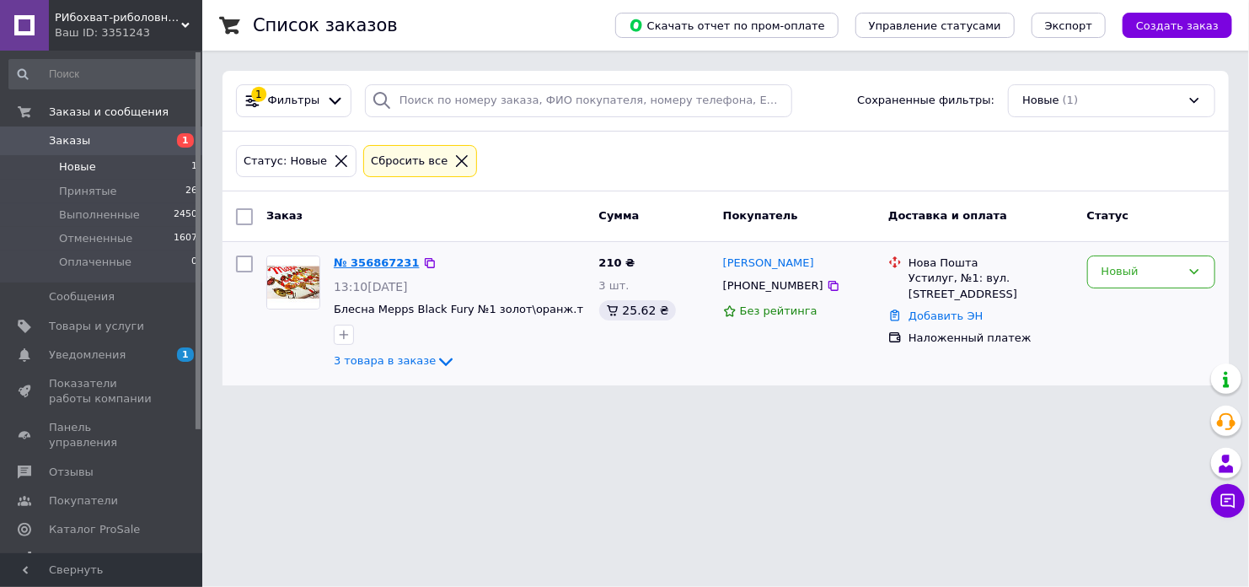
click at [377, 264] on link "№ 356867231" at bounding box center [377, 262] width 86 height 13
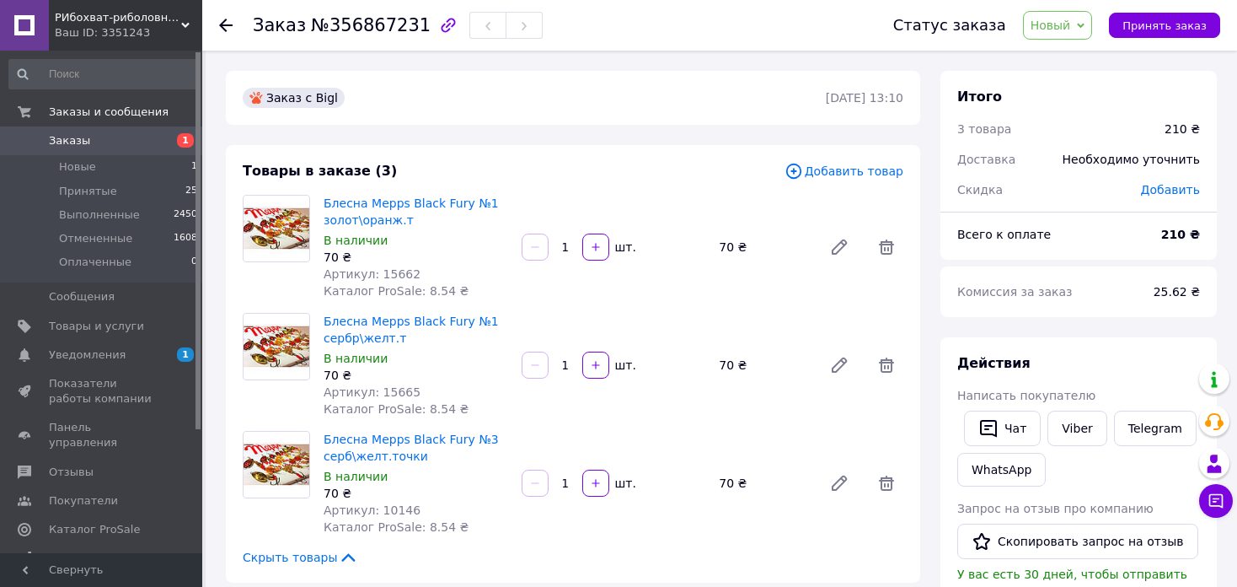
click at [220, 24] on use at bounding box center [225, 25] width 13 height 13
